Goal: Information Seeking & Learning: Learn about a topic

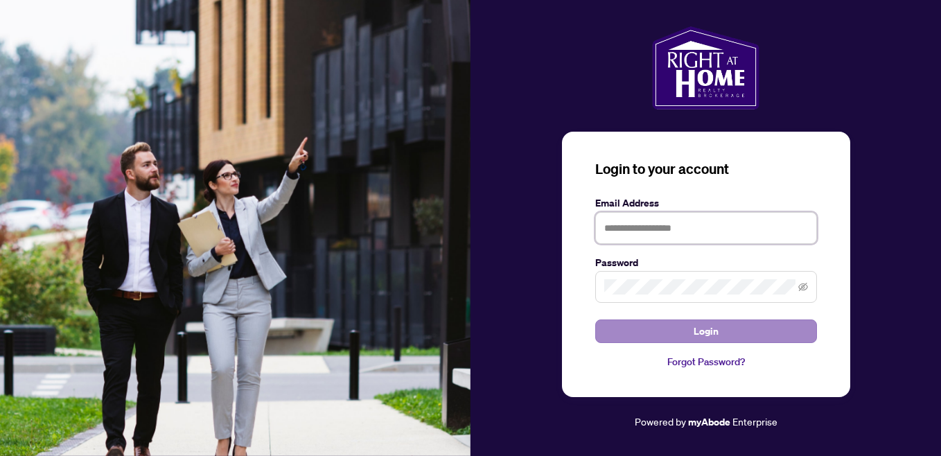
type input "**********"
click at [679, 328] on button "Login" at bounding box center [706, 331] width 222 height 24
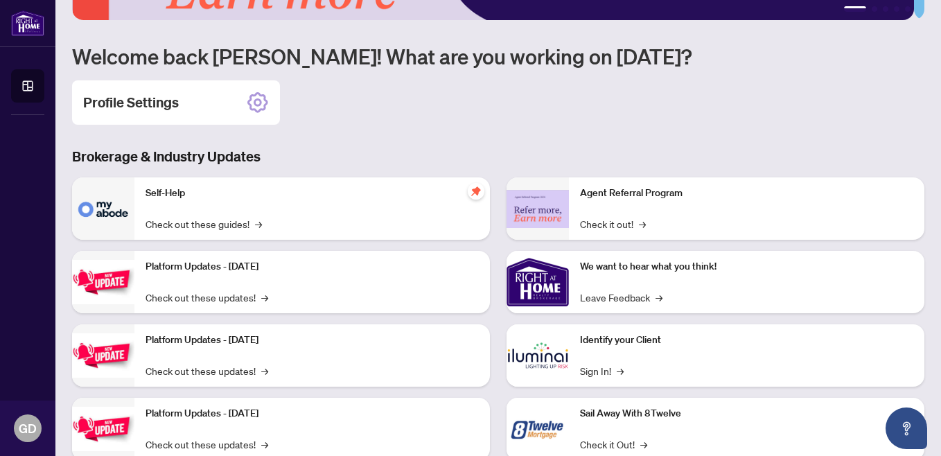
scroll to position [167, 0]
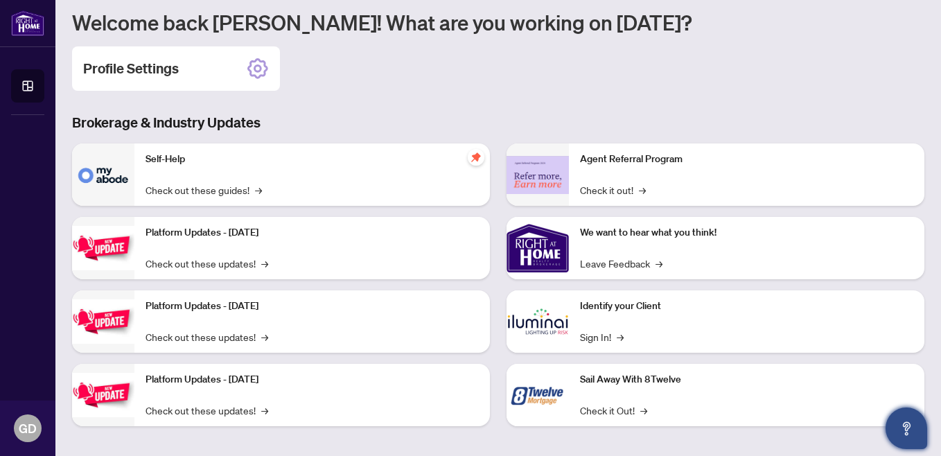
click at [903, 431] on icon "Open asap" at bounding box center [906, 428] width 17 height 17
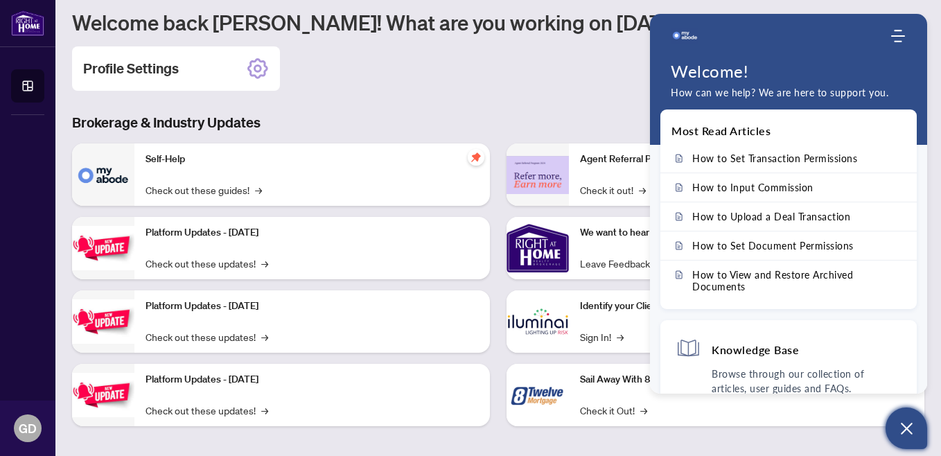
scroll to position [174, 0]
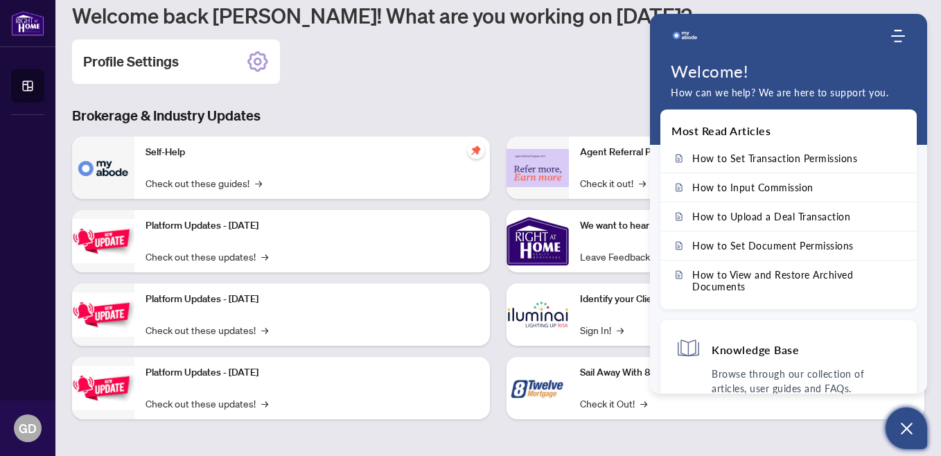
click at [532, 73] on div "Profile Settings" at bounding box center [498, 61] width 852 height 44
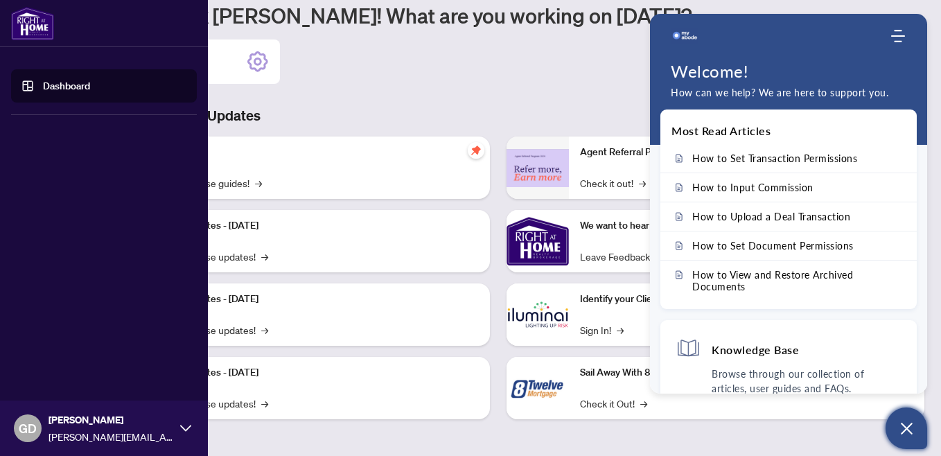
click at [26, 24] on img at bounding box center [32, 23] width 43 height 33
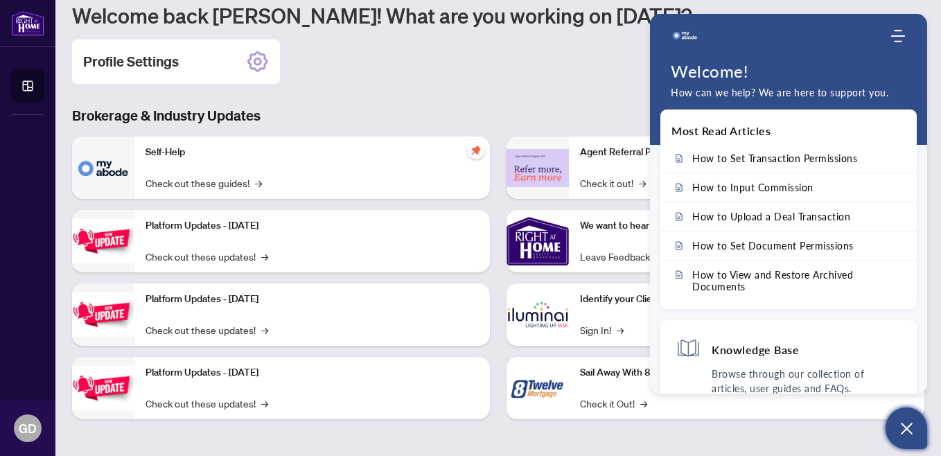
click at [451, 68] on div "Profile Settings" at bounding box center [498, 61] width 852 height 44
click at [551, 247] on img at bounding box center [537, 241] width 62 height 62
click at [739, 353] on h4 "Knowledge Base" at bounding box center [754, 349] width 87 height 15
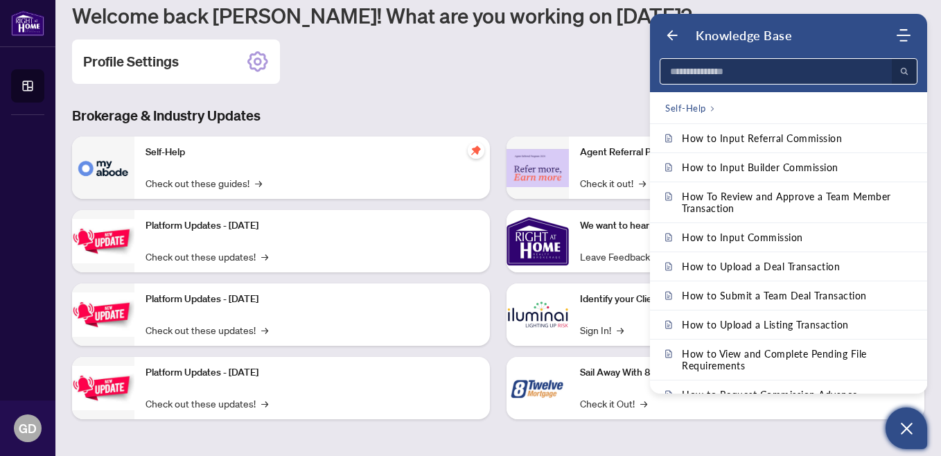
click at [716, 78] on input at bounding box center [771, 71] width 223 height 25
type input "*****"
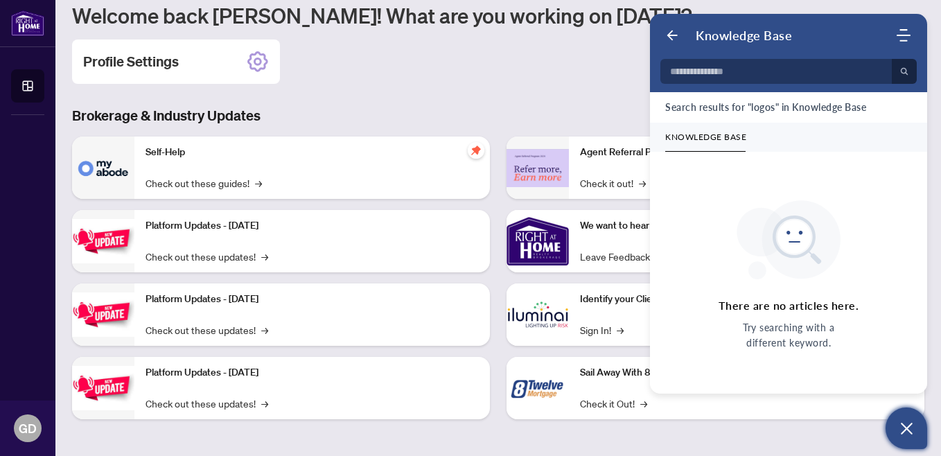
click at [601, 100] on div "Your profile is currently under review by the administrative team. We’ll let yo…" at bounding box center [498, 141] width 852 height 597
click at [905, 440] on button "Open asap" at bounding box center [906, 428] width 42 height 42
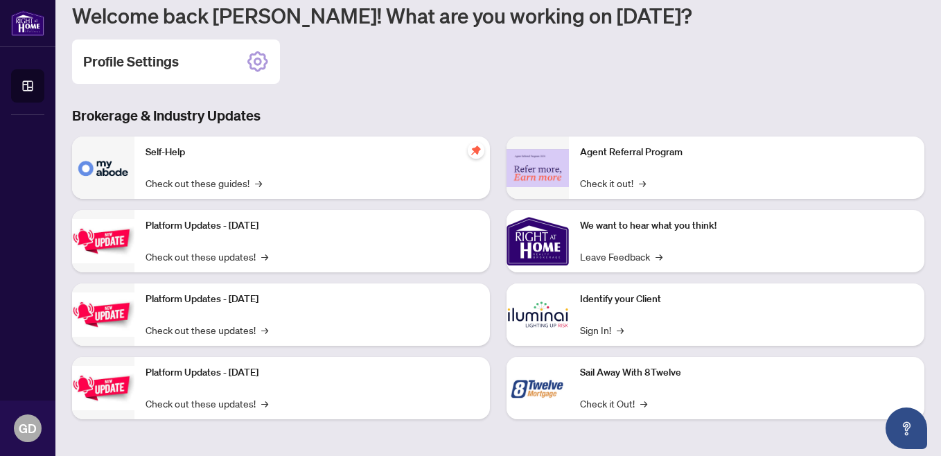
click at [595, 82] on div "Profile Settings" at bounding box center [498, 61] width 852 height 44
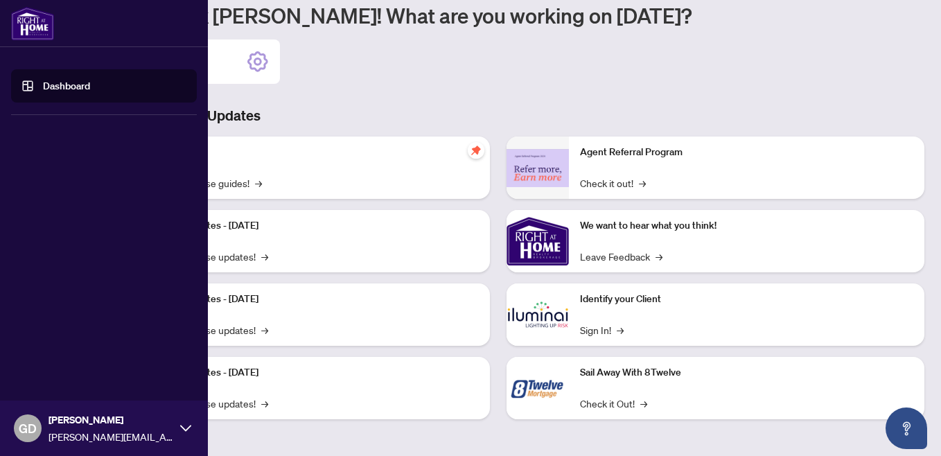
click at [43, 89] on link "Dashboard" at bounding box center [66, 86] width 47 height 12
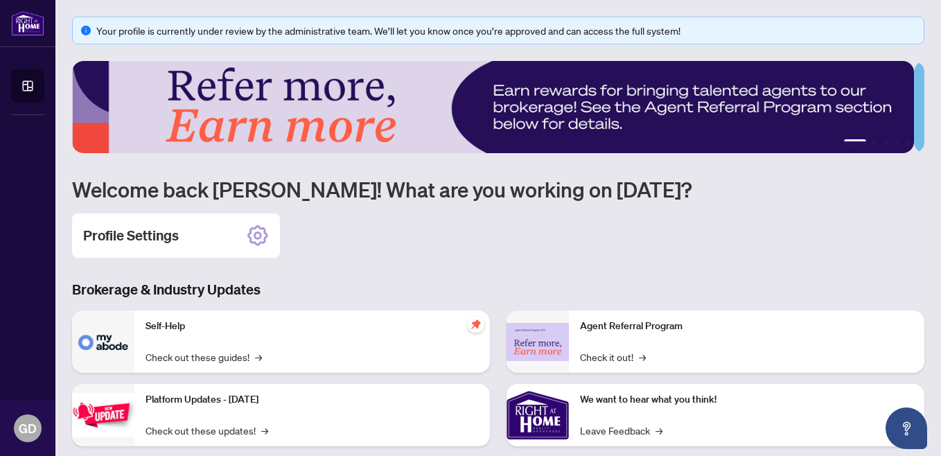
click at [169, 328] on p "Self-Help" at bounding box center [311, 326] width 333 height 15
click at [95, 343] on img at bounding box center [103, 341] width 62 height 62
click at [170, 354] on link "Check out these guides! →" at bounding box center [203, 356] width 116 height 15
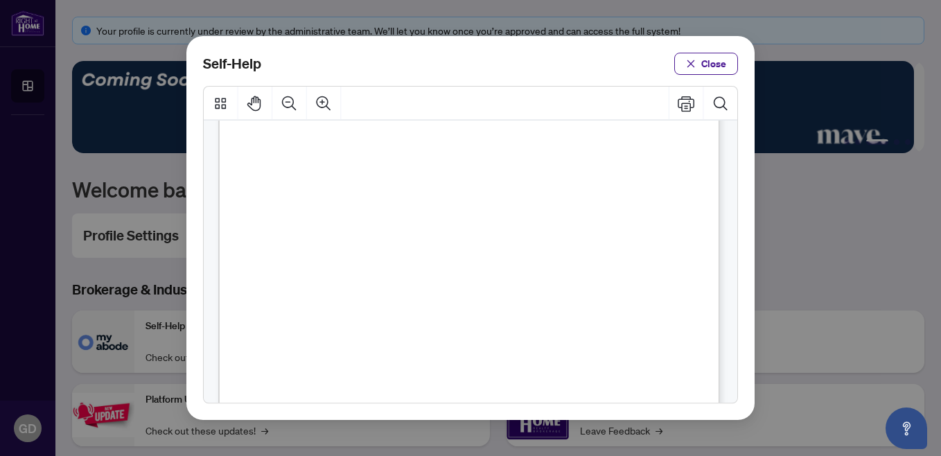
scroll to position [796, 0]
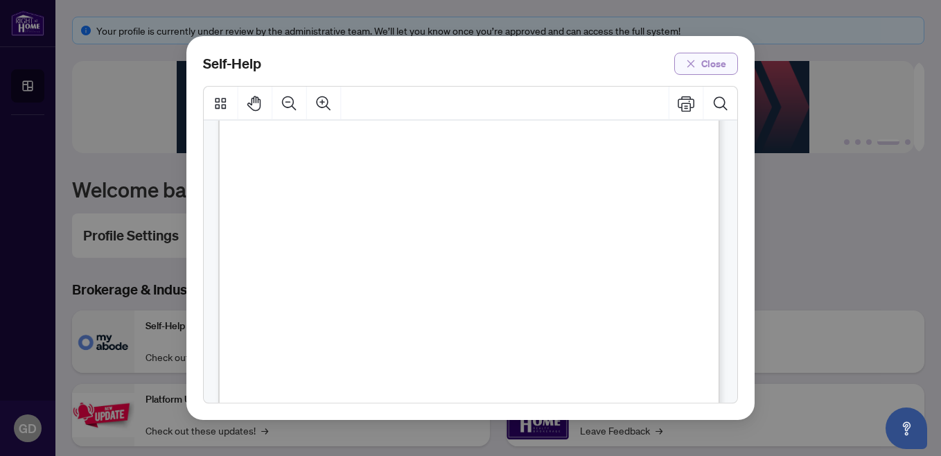
click at [713, 66] on span "Close" at bounding box center [713, 64] width 25 height 22
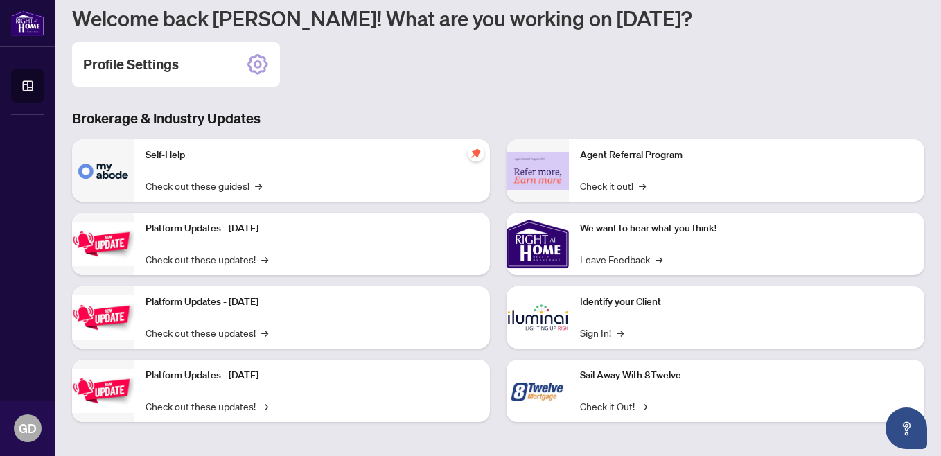
scroll to position [174, 0]
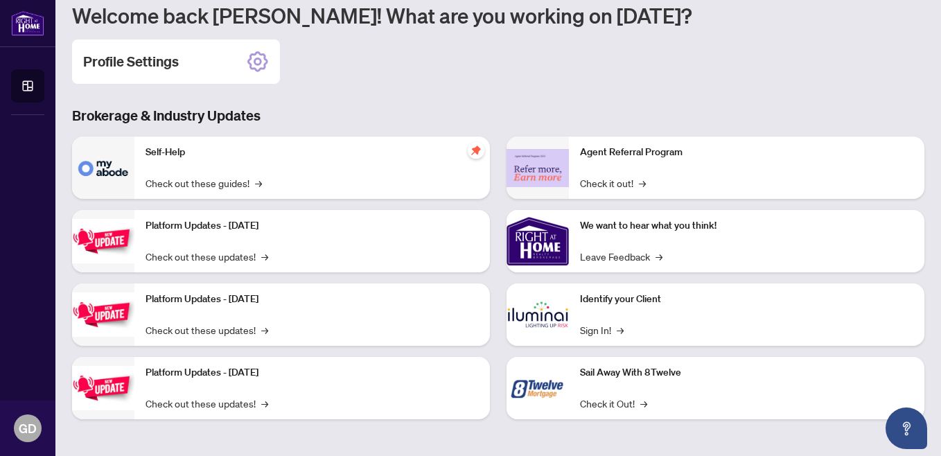
click at [395, 62] on div "Profile Settings" at bounding box center [498, 61] width 852 height 44
